Goal: Task Accomplishment & Management: Use online tool/utility

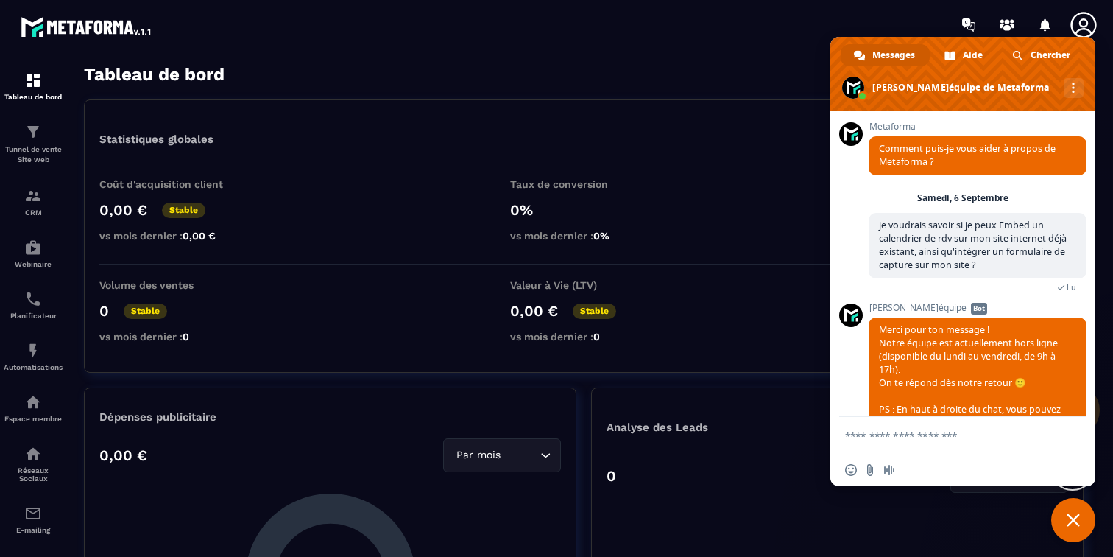
scroll to position [49, 0]
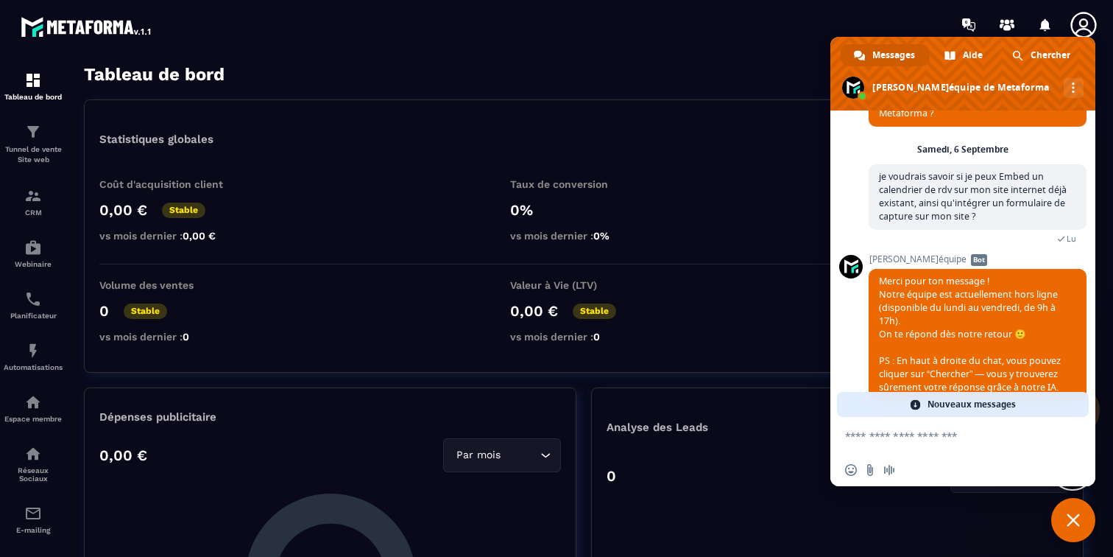
click at [790, 294] on div "Volume des ventes 0 Stable vs mois dernier : 0 Valeur à Vie (LTV) 0,00 € Stable…" at bounding box center [583, 314] width 969 height 71
click at [1086, 509] on span "Fermer le chat" at bounding box center [1073, 520] width 44 height 44
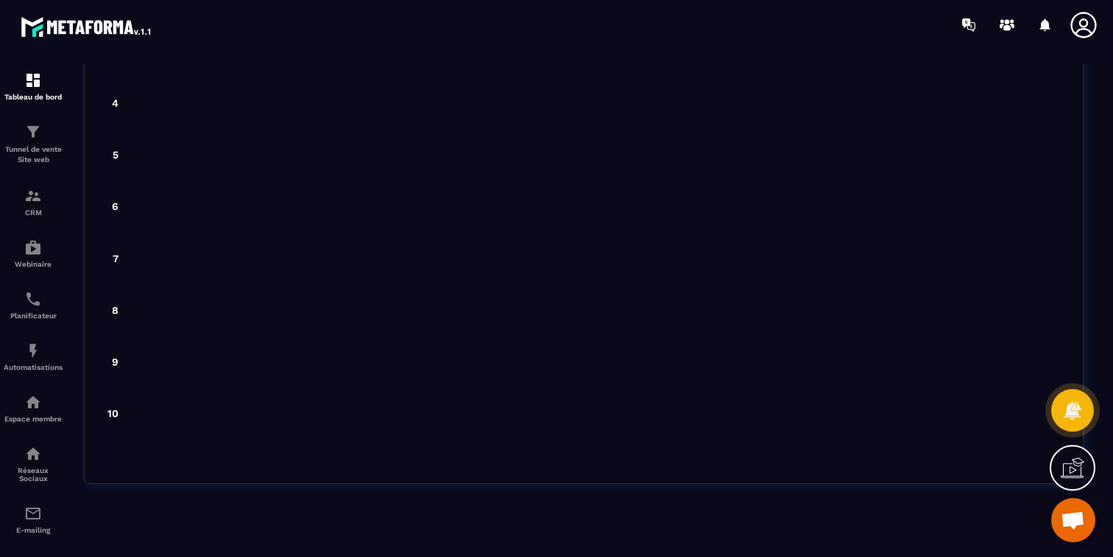
scroll to position [3931, 0]
click at [24, 518] on div "E-mailing" at bounding box center [33, 518] width 59 height 29
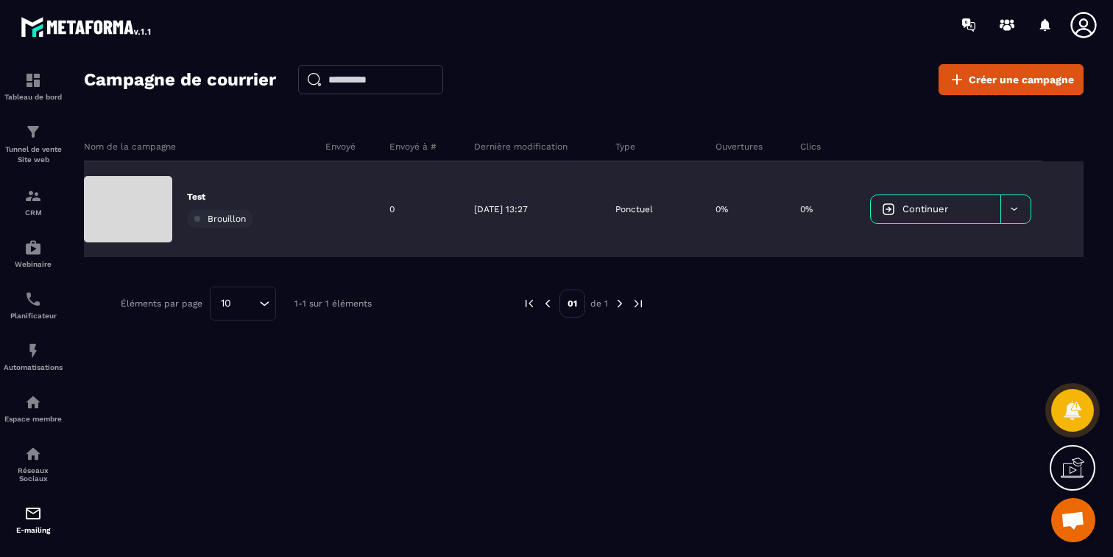
click at [1012, 211] on icon at bounding box center [1014, 208] width 11 height 11
click at [950, 246] on span "Supprimer le campaign" at bounding box center [939, 246] width 106 height 11
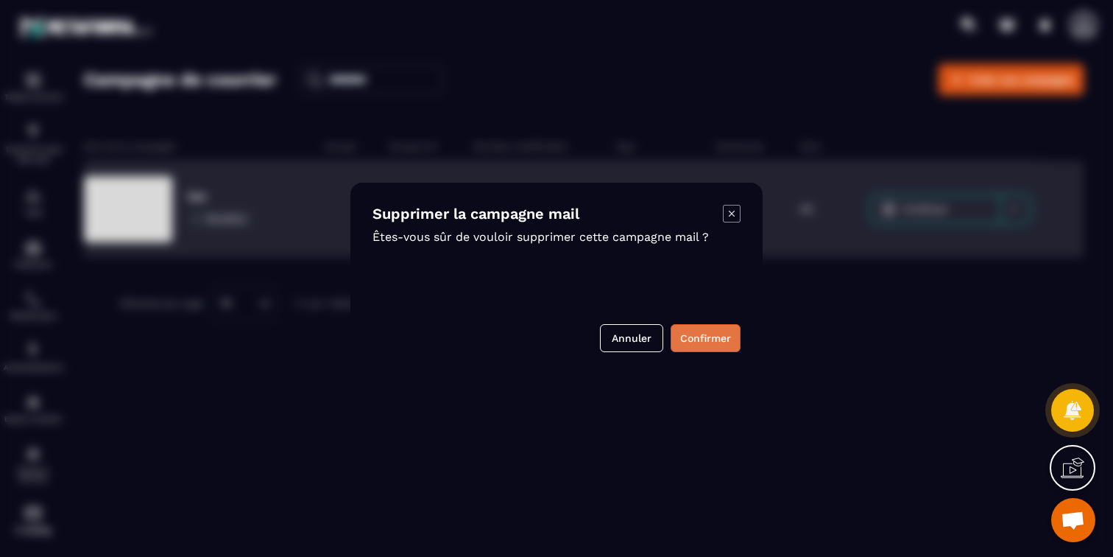
click at [706, 336] on button "Confirmer" at bounding box center [706, 338] width 70 height 28
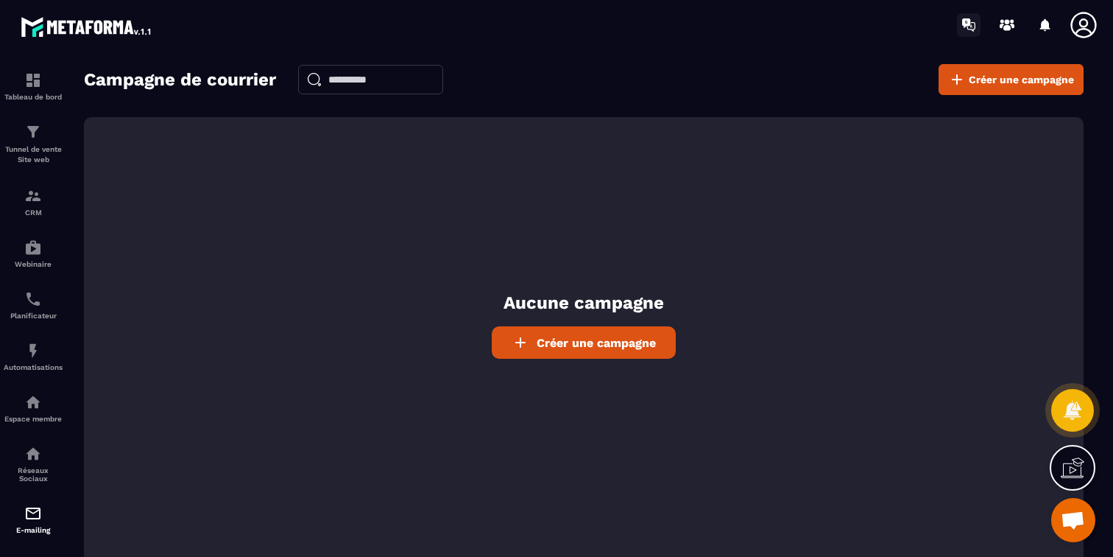
click at [972, 21] on icon at bounding box center [969, 25] width 24 height 24
click at [43, 79] on div "Tableau de bord" at bounding box center [33, 85] width 59 height 29
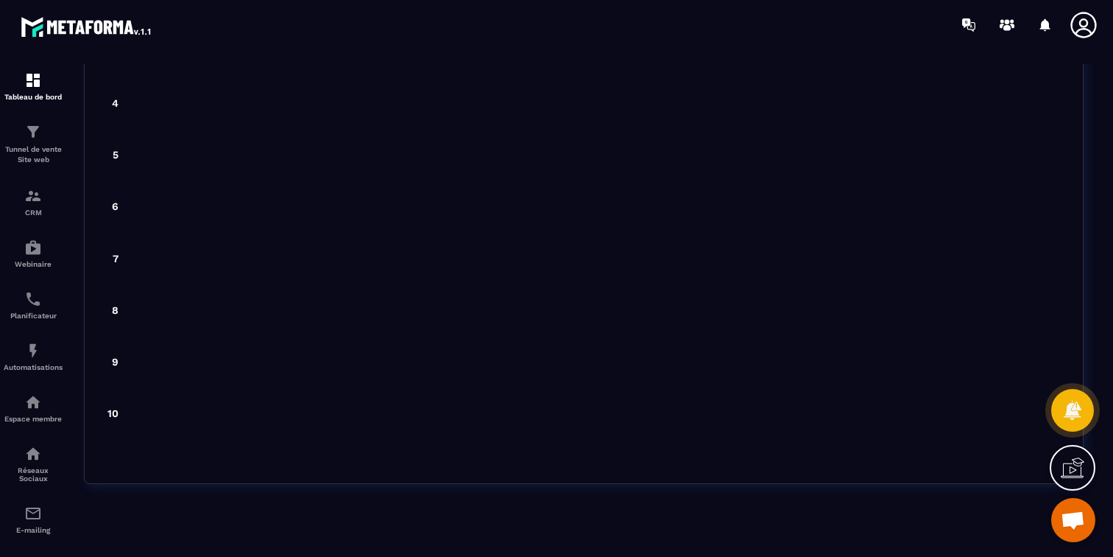
scroll to position [3931, 0]
click at [36, 477] on p "Réseaux Sociaux" at bounding box center [33, 474] width 59 height 16
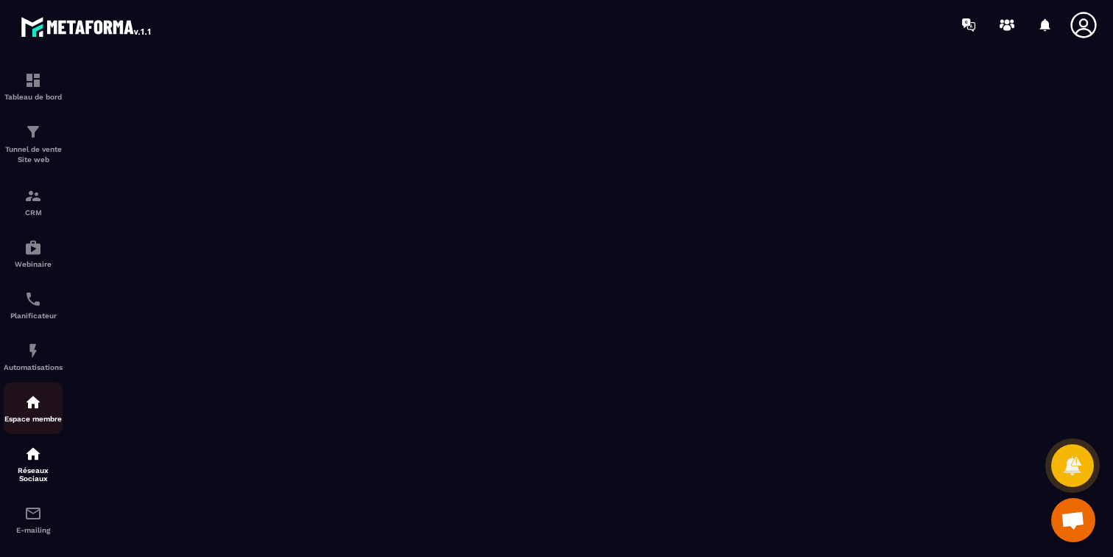
click at [38, 411] on div "Espace membre" at bounding box center [33, 407] width 59 height 29
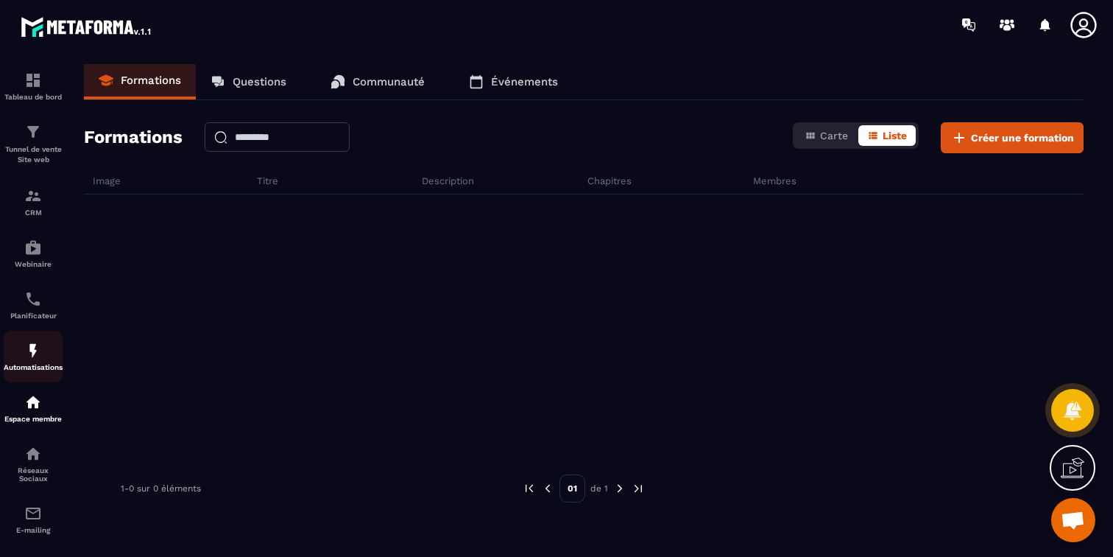
click at [43, 356] on div "Automatisations" at bounding box center [33, 356] width 59 height 29
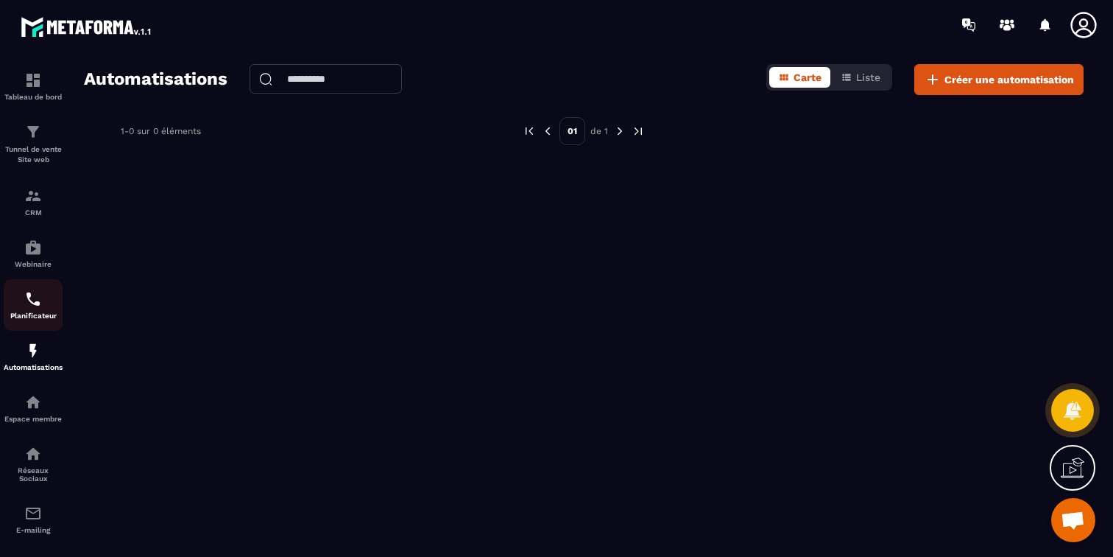
click at [38, 290] on img at bounding box center [33, 299] width 18 height 18
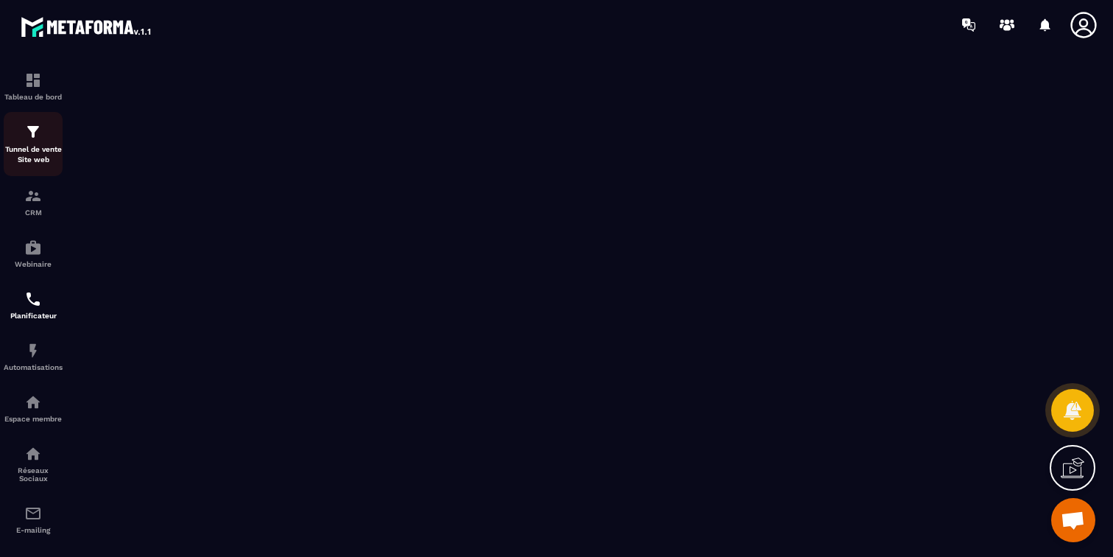
click at [41, 147] on p "Tunnel de vente Site web" at bounding box center [33, 154] width 59 height 21
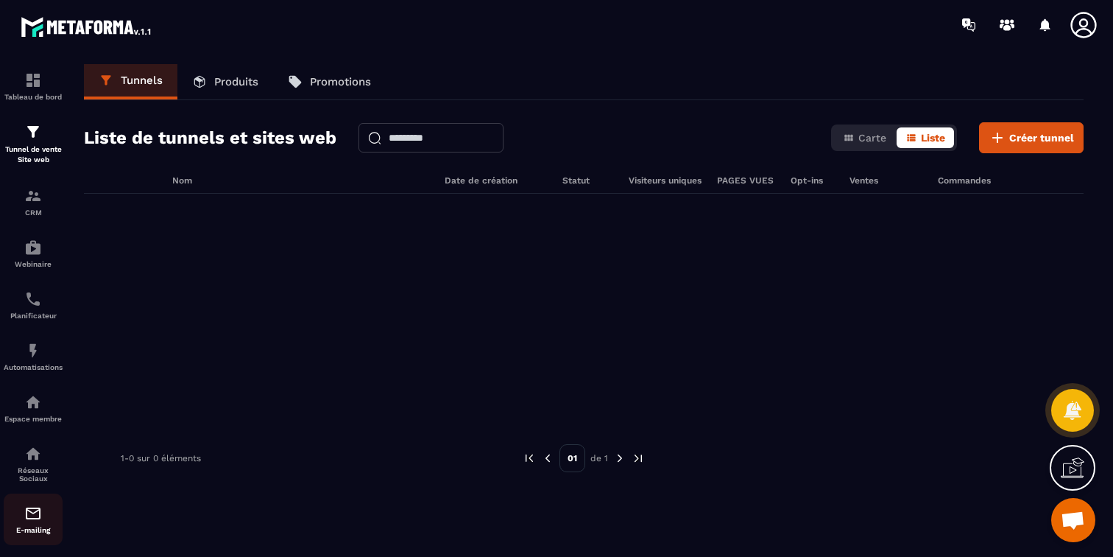
click at [30, 526] on p "E-mailing" at bounding box center [33, 530] width 59 height 8
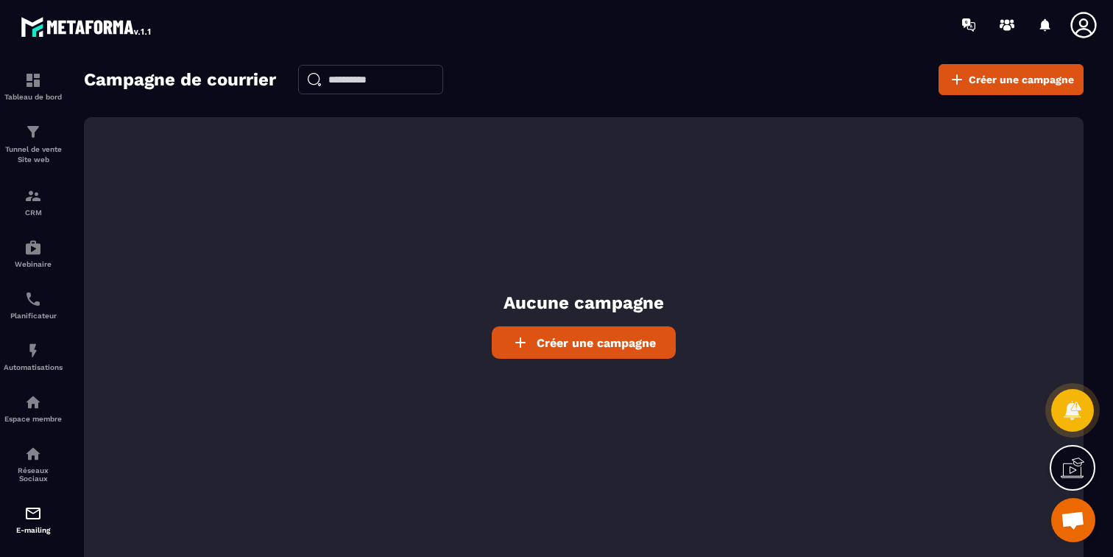
click at [560, 339] on span "Créer une campagne" at bounding box center [596, 343] width 119 height 14
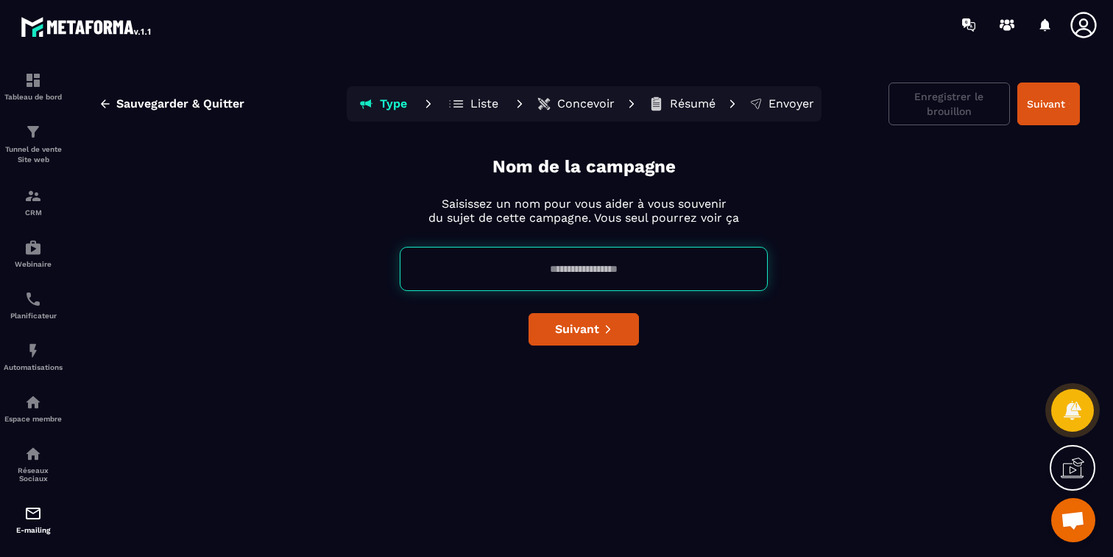
click at [552, 272] on input at bounding box center [584, 269] width 368 height 44
type input "**"
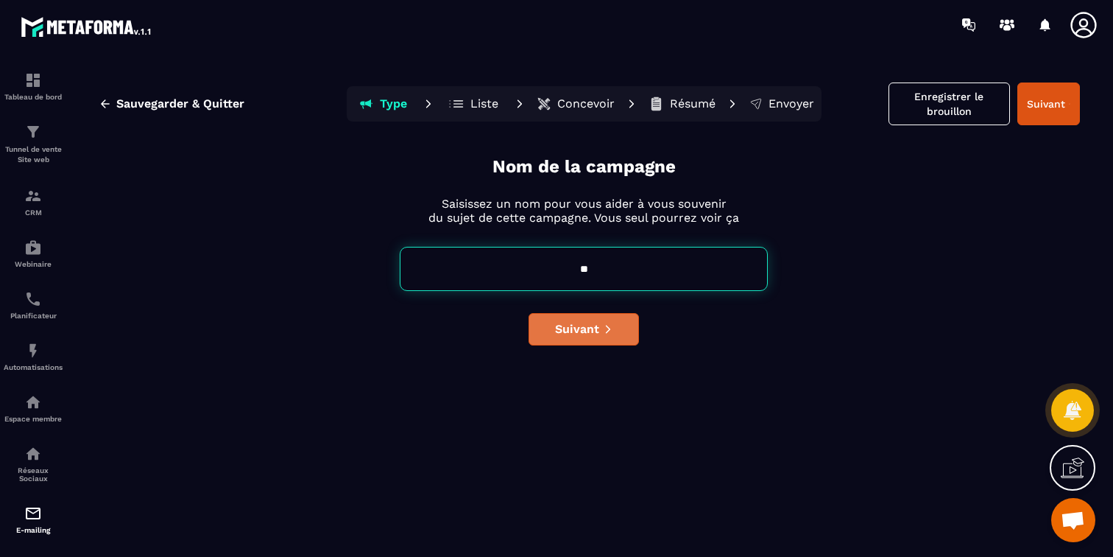
click at [576, 325] on span "Suivant" at bounding box center [577, 329] width 44 height 15
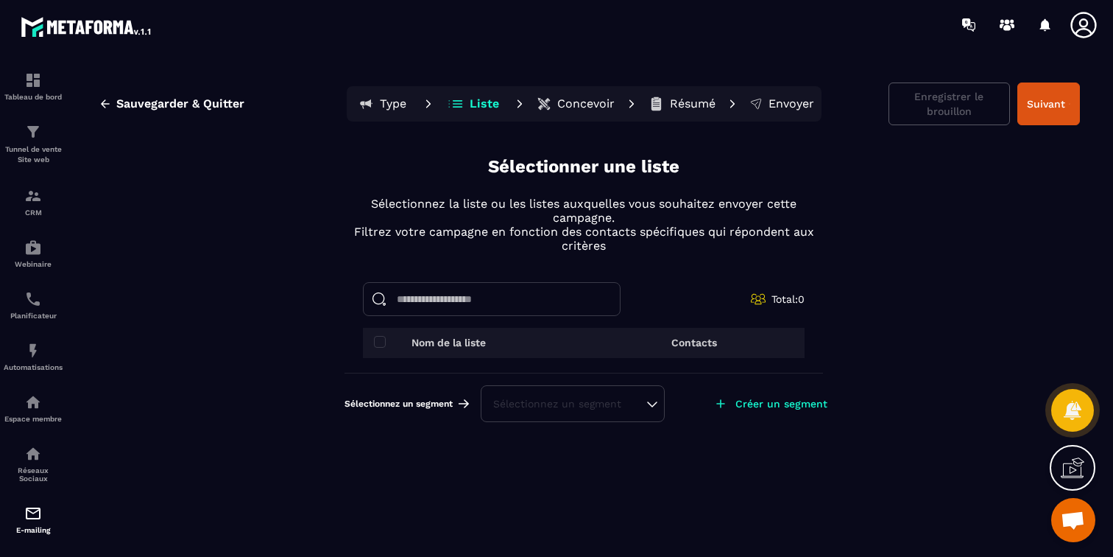
click at [554, 304] on input at bounding box center [492, 299] width 258 height 34
click at [654, 292] on div "Total: 0" at bounding box center [584, 299] width 442 height 34
click at [635, 391] on div "Sélectionnez un segment" at bounding box center [573, 403] width 184 height 37
click at [632, 408] on div "Sélectionnez un segment" at bounding box center [572, 403] width 159 height 15
click at [682, 268] on div "Sélectionner une liste Sélectionnez la liste ou les listes auxquelles vous souh…" at bounding box center [584, 294] width 479 height 279
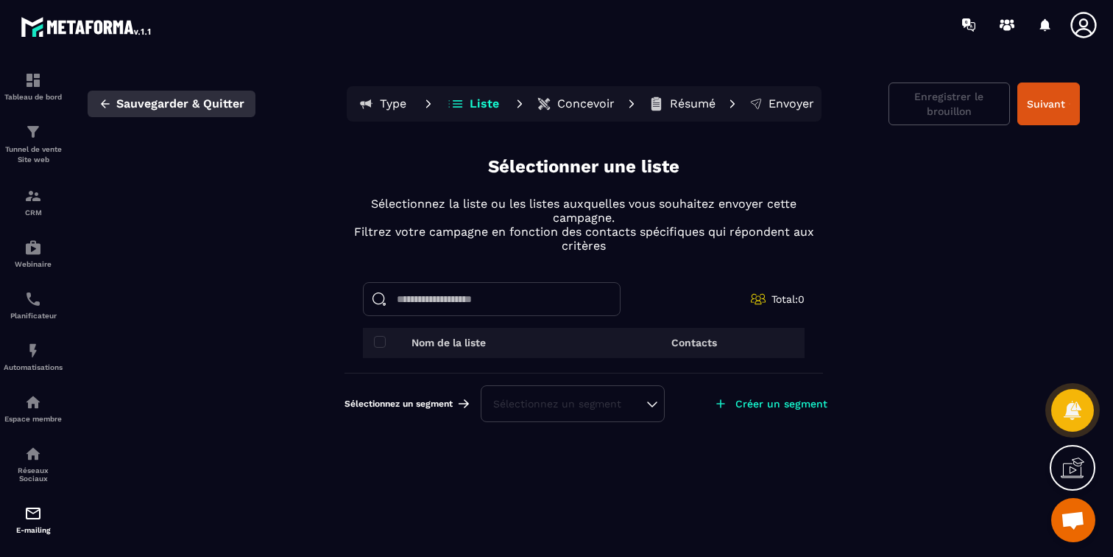
click at [101, 107] on icon "button" at bounding box center [105, 103] width 13 height 13
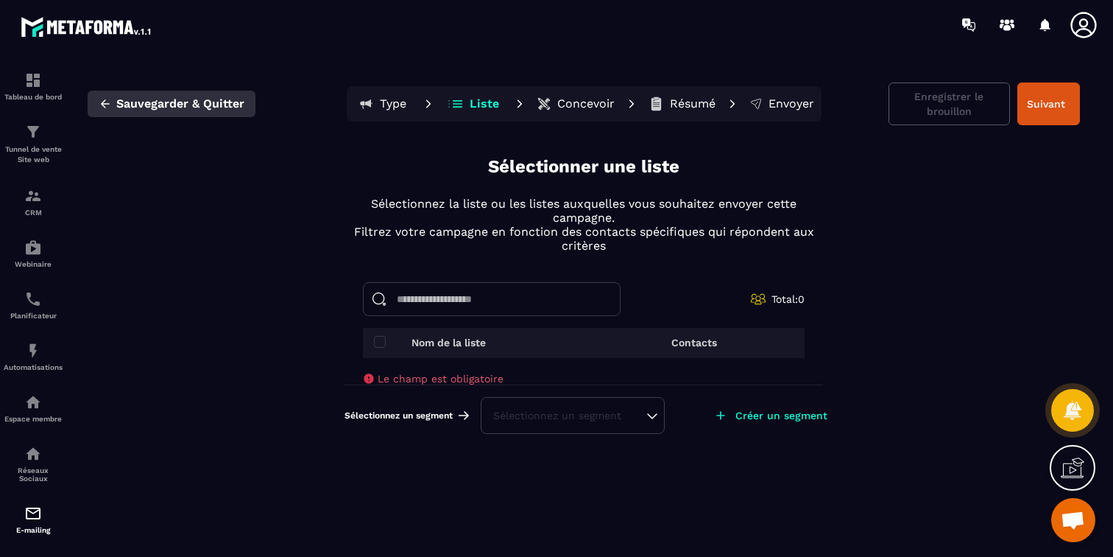
click at [99, 105] on icon "button" at bounding box center [105, 103] width 13 height 13
click at [370, 345] on th "Nom de la liste" at bounding box center [473, 343] width 221 height 30
click at [385, 106] on p "Type" at bounding box center [393, 103] width 27 height 15
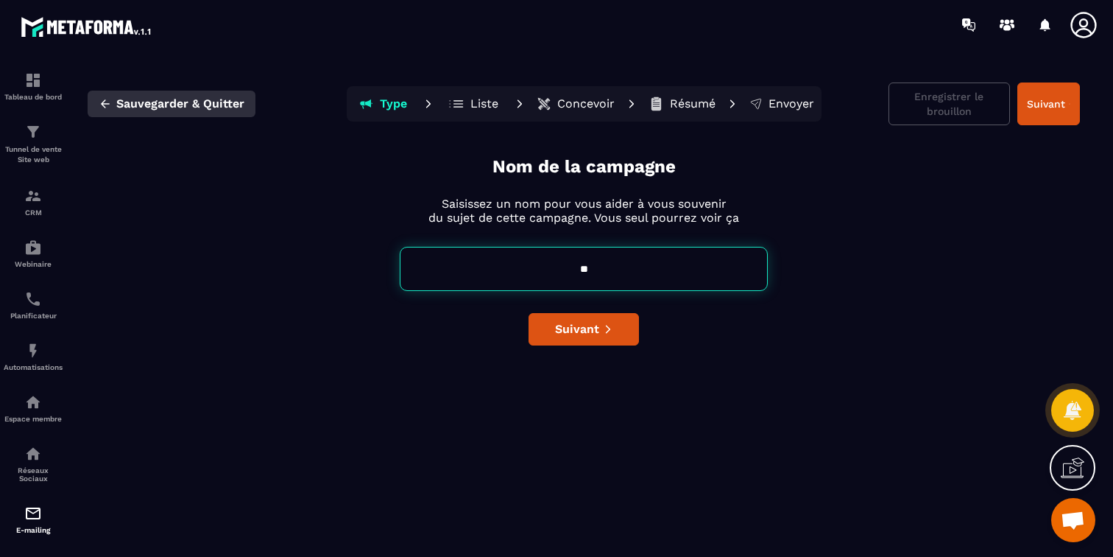
click at [102, 97] on icon "button" at bounding box center [105, 103] width 13 height 13
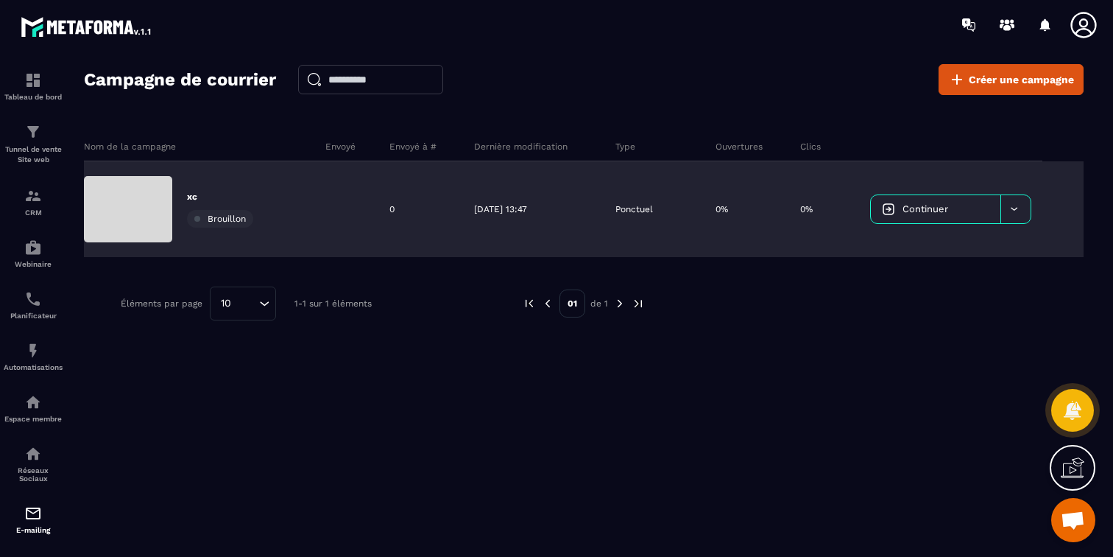
click at [236, 216] on span "Brouillon" at bounding box center [227, 219] width 38 height 10
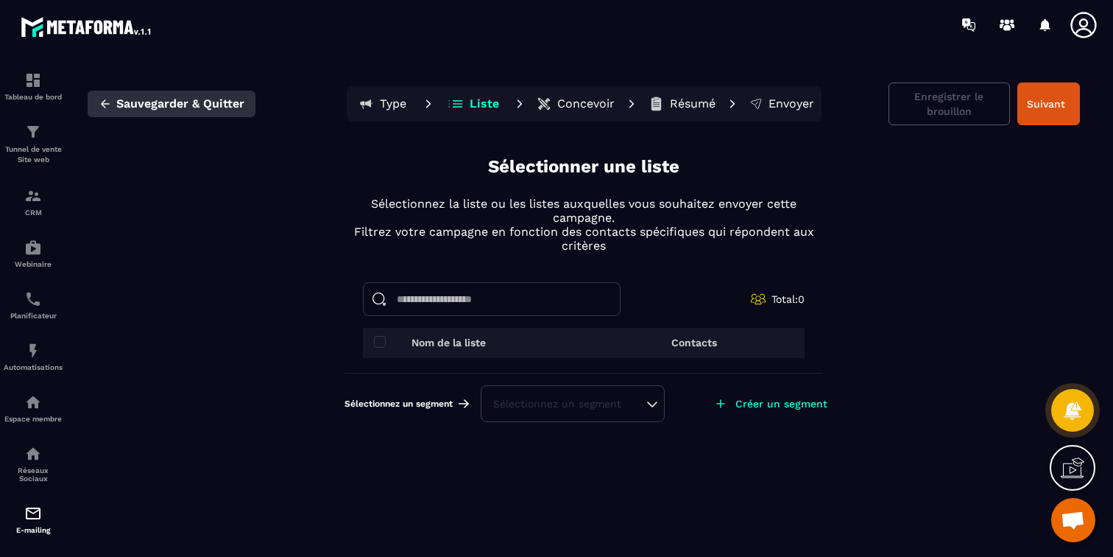
click at [112, 104] on button "Sauvegarder & Quitter" at bounding box center [172, 104] width 168 height 27
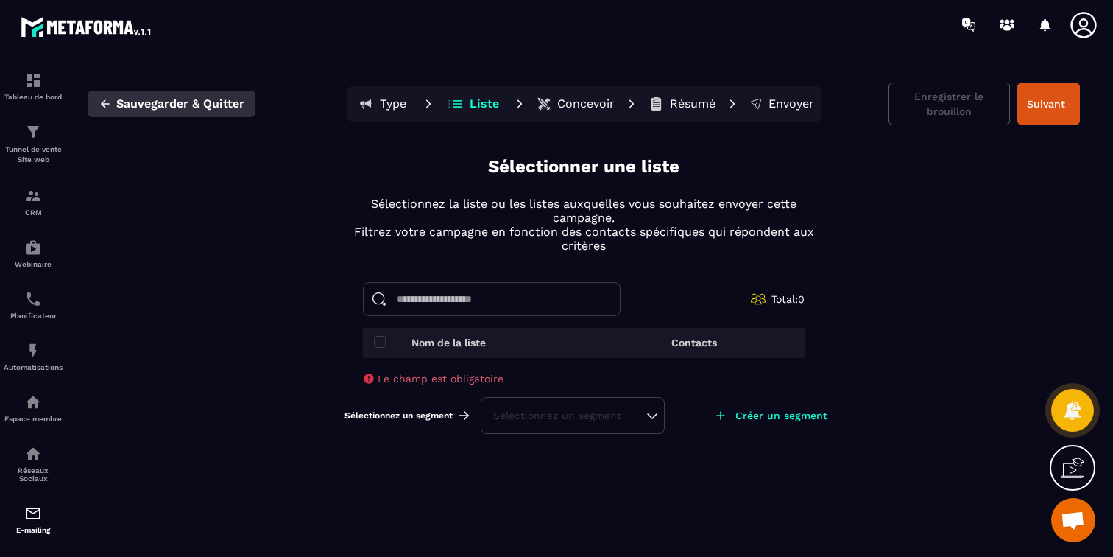
click at [99, 103] on icon "button" at bounding box center [105, 103] width 13 height 13
click at [107, 105] on icon "button" at bounding box center [105, 103] width 13 height 13
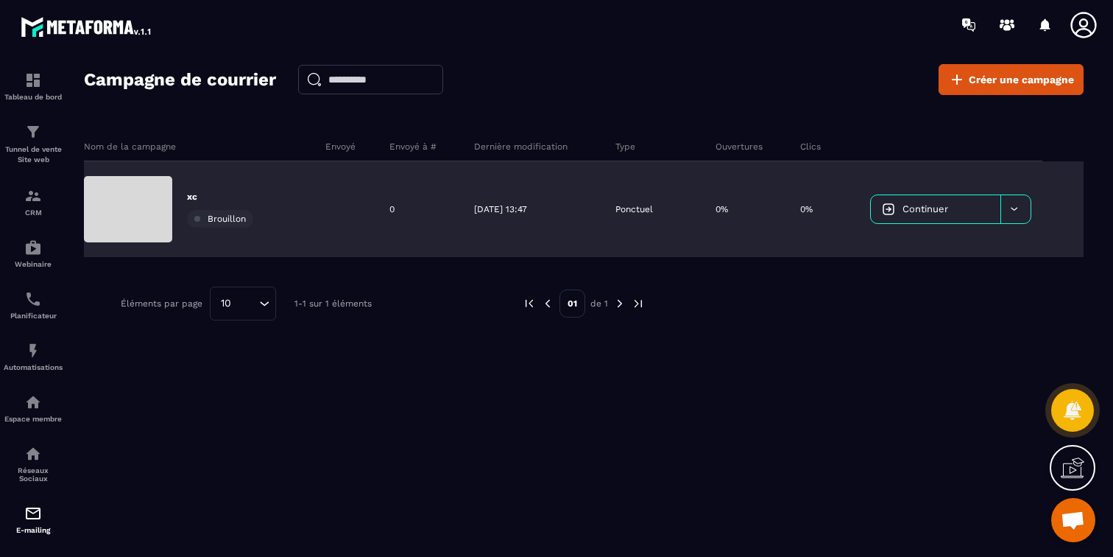
click at [1019, 216] on div at bounding box center [1016, 209] width 30 height 28
click at [978, 253] on div "Supprimer le campaign" at bounding box center [957, 246] width 160 height 24
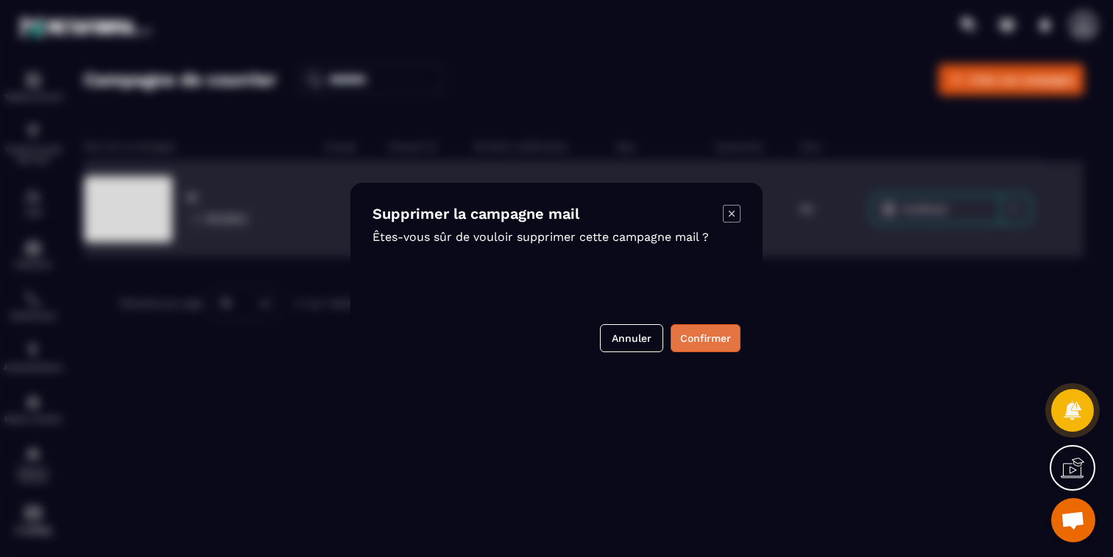
click at [724, 342] on button "Confirmer" at bounding box center [706, 338] width 70 height 28
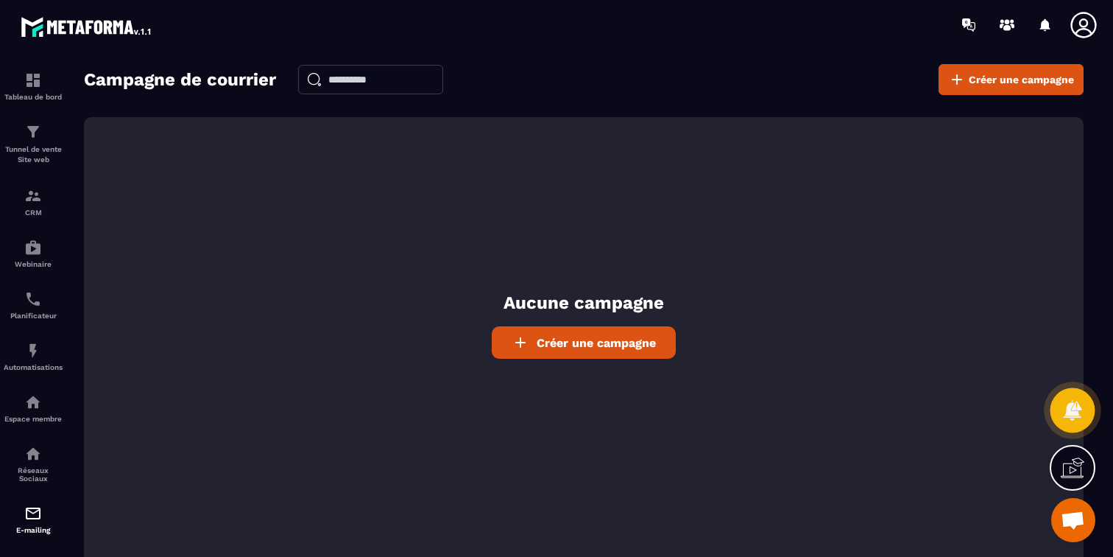
click at [1079, 409] on icon at bounding box center [1072, 410] width 18 height 20
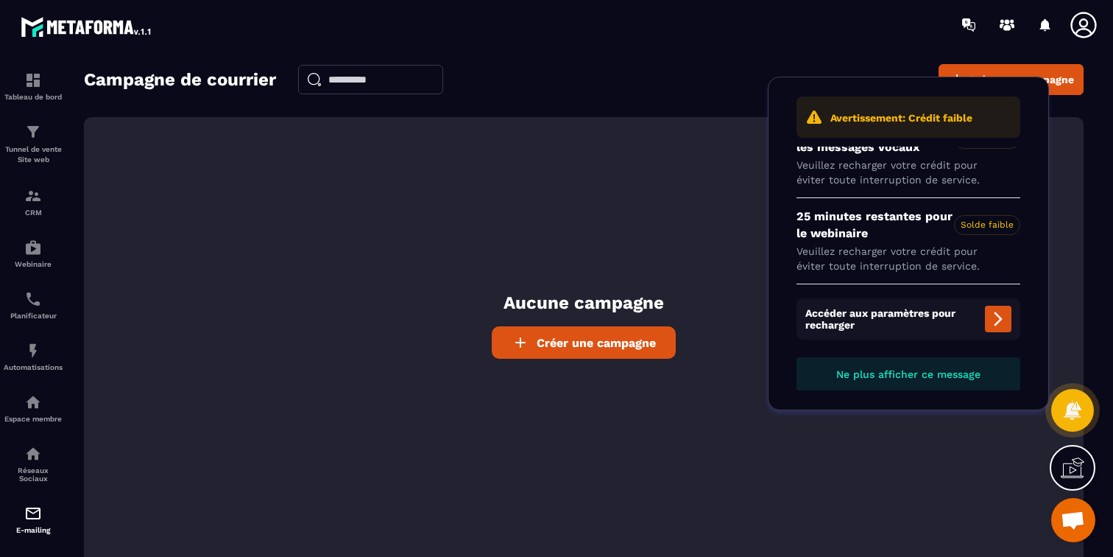
click at [998, 326] on icon at bounding box center [998, 319] width 18 height 18
